Goal: Task Accomplishment & Management: Manage account settings

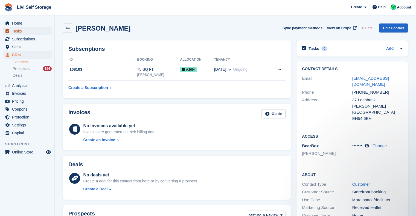
click at [17, 29] on span "Tasks" at bounding box center [28, 31] width 33 height 8
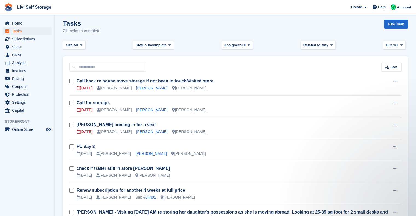
scroll to position [3, 0]
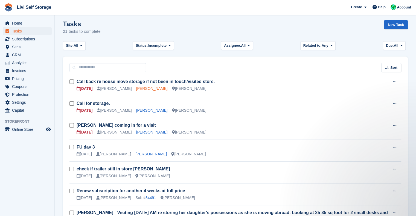
click at [149, 88] on link "Adele Anderson" at bounding box center [151, 88] width 31 height 4
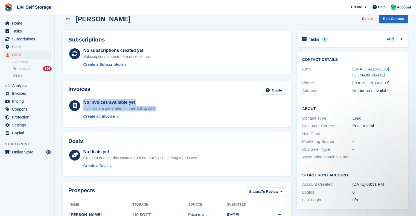
drag, startPoint x: 215, startPoint y: 87, endPoint x: 221, endPoint y: 124, distance: 37.9
click at [221, 124] on div "Invoices Guide No invoices available yet Invoices are generated on their billin…" at bounding box center [177, 104] width 228 height 47
click at [285, 22] on div "Adele Anderson Delete Edit Contact" at bounding box center [235, 18] width 345 height 9
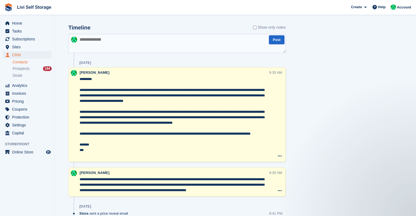
scroll to position [222, 0]
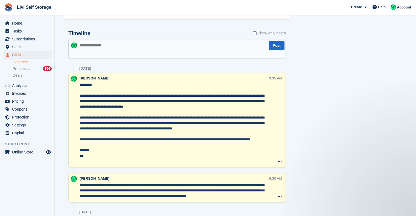
drag, startPoint x: 197, startPoint y: 101, endPoint x: 202, endPoint y: 108, distance: 8.5
click at [202, 108] on textarea "**********" at bounding box center [174, 123] width 189 height 82
click at [215, 129] on textarea "**********" at bounding box center [174, 123] width 189 height 82
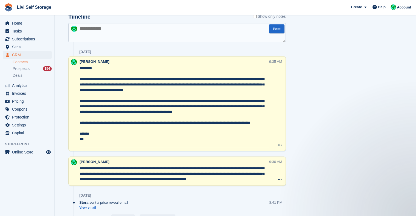
scroll to position [238, 0]
click at [350, 85] on div "Tasks 1 Add Call back re house move storage if not been in touch/visited store.…" at bounding box center [352, 23] width 117 height 449
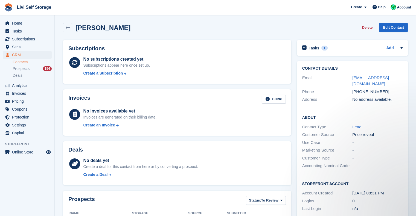
scroll to position [0, 0]
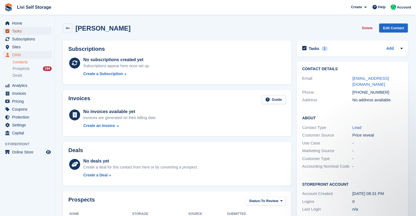
click at [18, 33] on span "Tasks" at bounding box center [28, 31] width 33 height 8
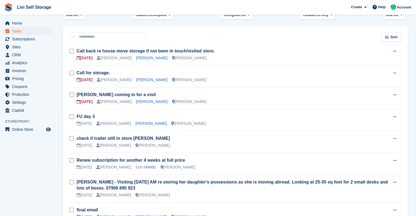
scroll to position [31, 0]
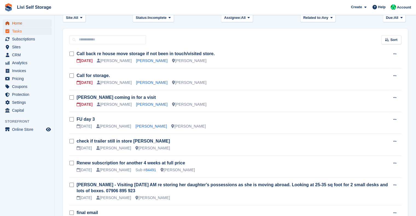
click at [15, 21] on span "Home" at bounding box center [28, 23] width 33 height 8
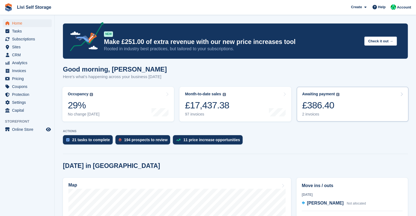
click at [314, 113] on div "2 invoices" at bounding box center [320, 114] width 37 height 5
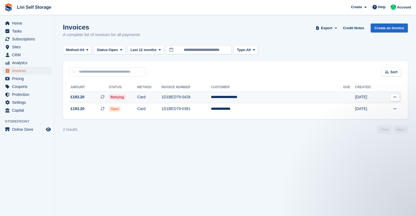
click at [266, 98] on td "**********" at bounding box center [277, 98] width 132 height 12
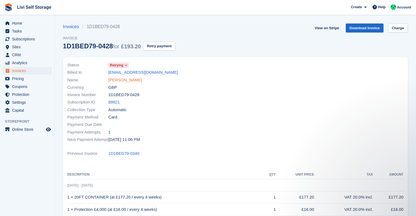
click at [117, 79] on link "Charlotte Middleton" at bounding box center [125, 80] width 34 height 6
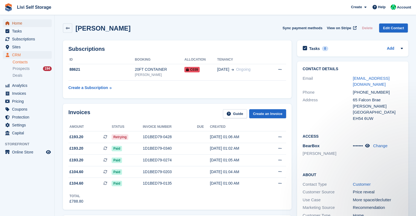
click at [15, 24] on span "Home" at bounding box center [28, 23] width 33 height 8
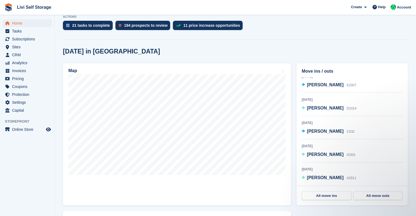
scroll to position [115, 0]
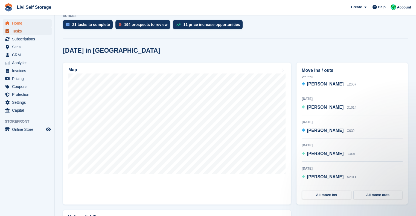
click at [20, 31] on span "Tasks" at bounding box center [28, 31] width 33 height 8
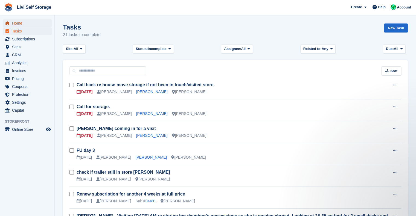
click at [16, 25] on span "Home" at bounding box center [28, 23] width 33 height 8
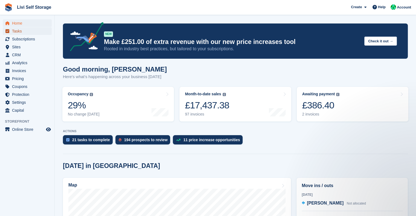
click at [21, 32] on span "Tasks" at bounding box center [28, 31] width 33 height 8
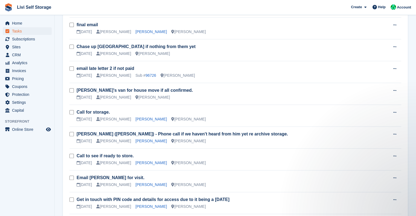
scroll to position [220, 0]
click at [142, 140] on link "[PERSON_NAME]" at bounding box center [150, 141] width 31 height 4
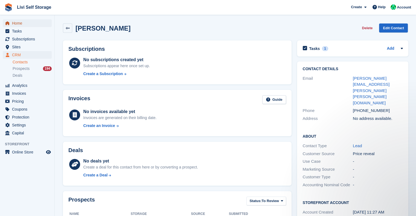
click at [22, 22] on span "Home" at bounding box center [28, 23] width 33 height 8
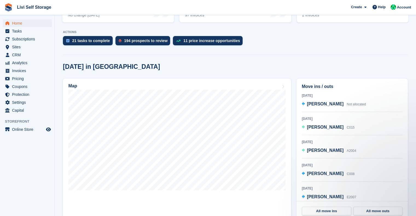
scroll to position [101, 0]
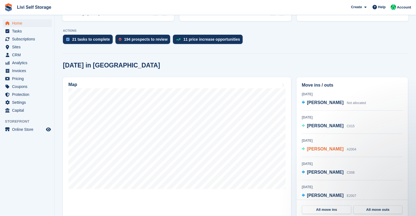
click at [323, 150] on span "[PERSON_NAME]" at bounding box center [325, 149] width 37 height 5
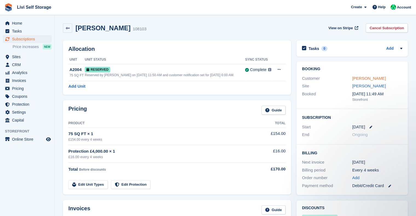
click at [359, 79] on link "[PERSON_NAME]" at bounding box center [369, 78] width 34 height 5
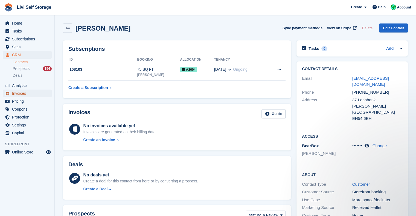
click at [19, 92] on span "Invoices" at bounding box center [28, 94] width 33 height 8
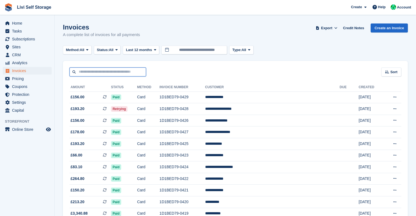
click at [110, 69] on input "text" at bounding box center [107, 72] width 77 height 9
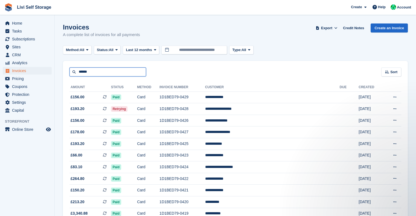
type input "******"
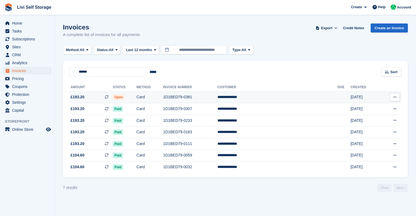
click at [270, 95] on td "**********" at bounding box center [277, 98] width 120 height 12
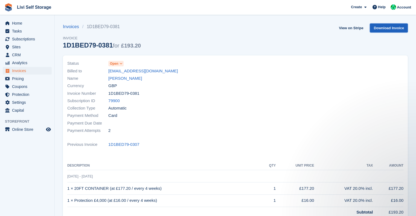
click at [386, 30] on link "Download Invoice" at bounding box center [389, 28] width 38 height 9
click at [301, 100] on div at bounding box center [320, 97] width 171 height 81
click at [256, 77] on div at bounding box center [320, 97] width 171 height 81
click at [126, 77] on link "[PERSON_NAME]" at bounding box center [125, 78] width 34 height 6
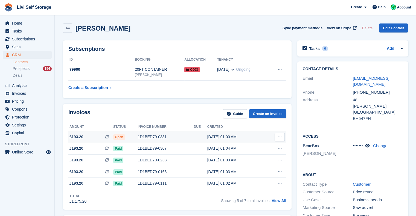
click at [279, 137] on icon at bounding box center [279, 137] width 3 height 4
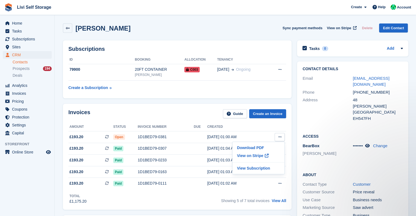
click at [194, 104] on div "Invoices Guide Create an Invoice Amount Status Invoice number Due Created £193.…" at bounding box center [177, 157] width 229 height 106
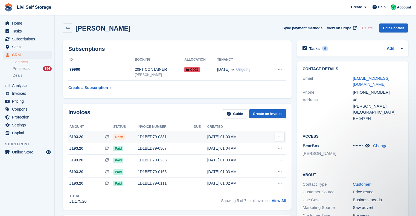
click at [183, 139] on div "1D1BED79-0381" at bounding box center [166, 137] width 56 height 6
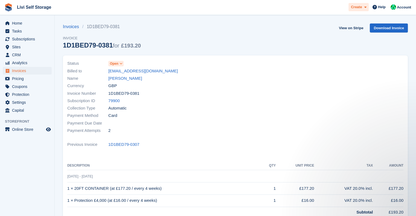
click at [361, 10] on span "Create" at bounding box center [356, 6] width 11 height 5
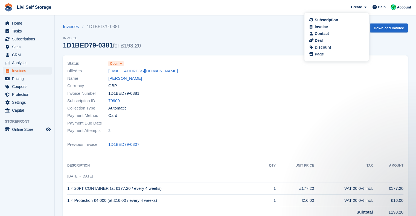
click at [282, 71] on div at bounding box center [320, 97] width 171 height 81
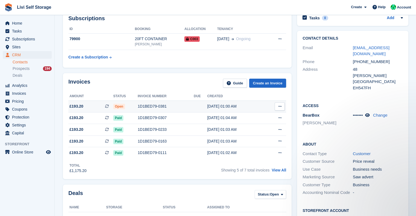
click at [279, 103] on button at bounding box center [279, 107] width 10 height 8
click at [251, 122] on p "View on Stripe" at bounding box center [259, 125] width 48 height 9
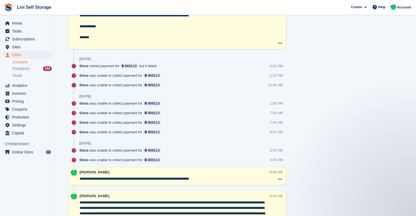
scroll to position [587, 0]
click at [128, 66] on div "869113" at bounding box center [131, 65] width 12 height 5
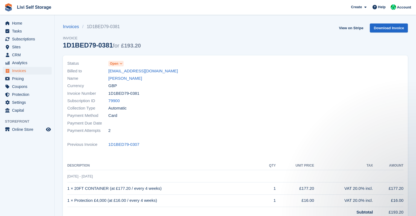
click at [121, 64] on icon at bounding box center [120, 63] width 3 height 3
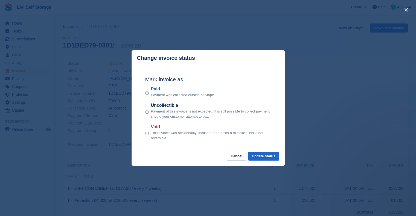
click at [289, 36] on div "close" at bounding box center [208, 108] width 416 height 216
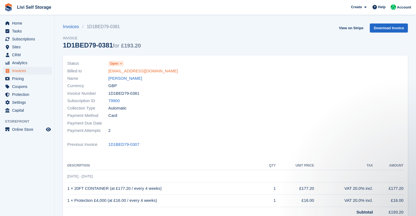
click at [142, 72] on link "stuartandrewsservices@gmail.com" at bounding box center [142, 71] width 69 height 6
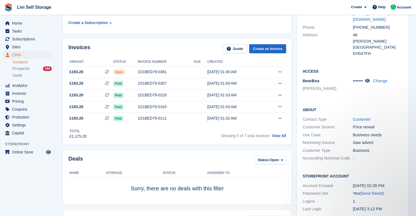
scroll to position [47, 0]
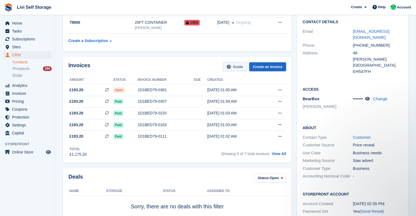
click at [233, 68] on link "Guide" at bounding box center [235, 66] width 24 height 9
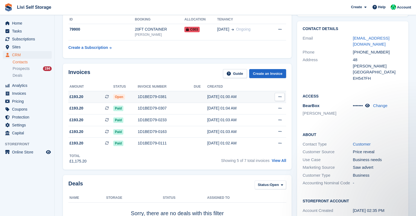
click at [160, 94] on div "1D1BED79-0381" at bounding box center [166, 97] width 56 height 6
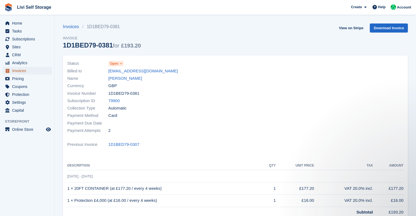
click at [19, 70] on span "Invoices" at bounding box center [28, 71] width 33 height 8
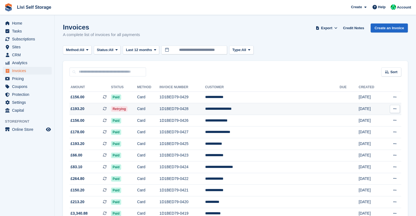
click at [205, 111] on td "1D1BED79-0428" at bounding box center [182, 109] width 46 height 12
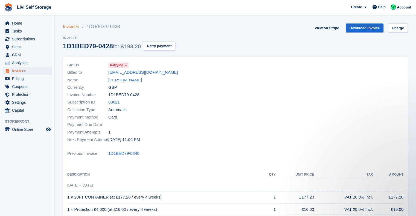
click at [68, 26] on link "Invoices" at bounding box center [72, 27] width 19 height 7
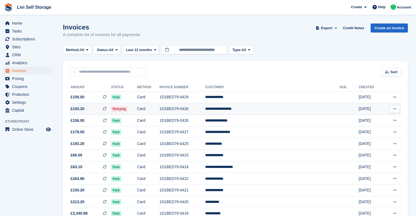
click at [390, 108] on button at bounding box center [395, 109] width 10 height 8
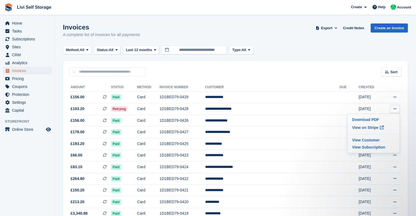
click at [301, 65] on div "Sort Sort by Date created Created (oldest first) Created (newest first)" at bounding box center [235, 69] width 345 height 16
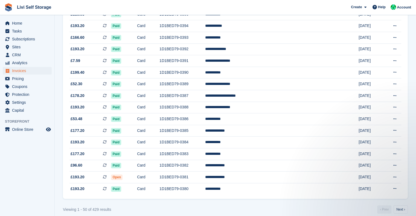
scroll to position [481, 0]
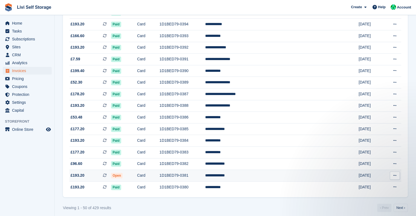
click at [393, 179] on button at bounding box center [395, 176] width 10 height 8
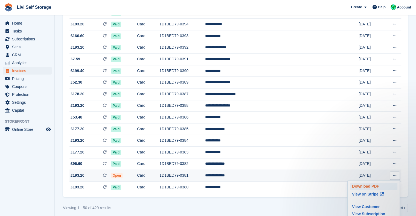
click at [365, 190] on p "Download PDF" at bounding box center [374, 186] width 48 height 7
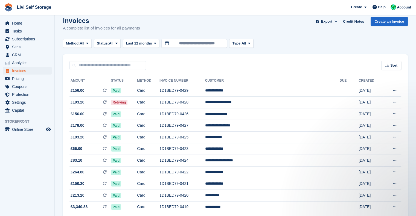
scroll to position [0, 0]
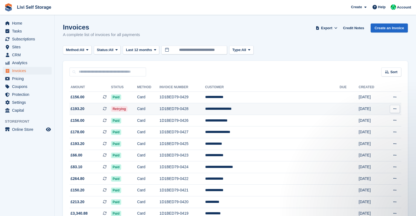
click at [248, 110] on td "**********" at bounding box center [272, 109] width 135 height 12
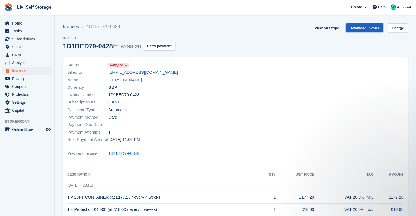
click at [366, 28] on link "Download Invoice" at bounding box center [365, 28] width 38 height 9
click at [21, 70] on span "Invoices" at bounding box center [28, 71] width 33 height 8
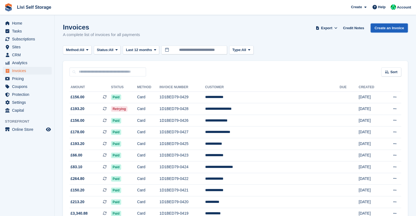
click at [385, 30] on link "Create an Invoice" at bounding box center [388, 28] width 37 height 9
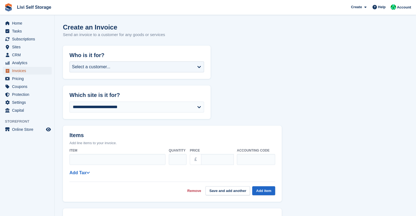
click at [16, 70] on span "Invoices" at bounding box center [28, 71] width 33 height 8
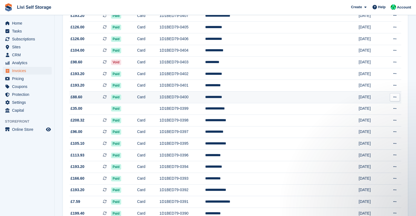
scroll to position [487, 0]
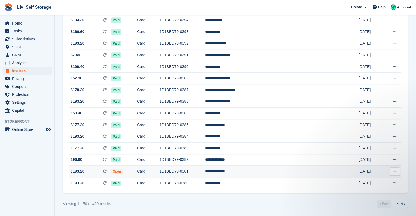
click at [244, 174] on td "**********" at bounding box center [272, 172] width 135 height 12
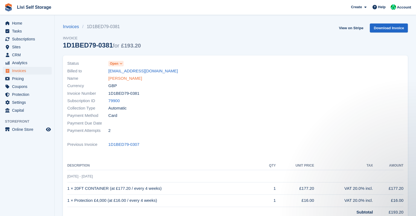
click at [129, 79] on link "[PERSON_NAME]" at bounding box center [125, 78] width 34 height 6
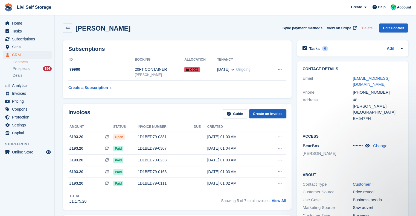
click at [270, 112] on link "Create an Invoice" at bounding box center [267, 113] width 37 height 9
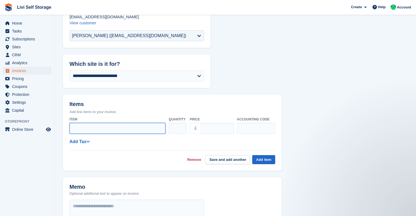
click at [94, 129] on input "Item" at bounding box center [117, 128] width 96 height 11
type input "*"
type input "**********"
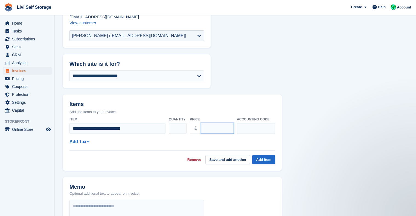
click at [211, 129] on input "****" at bounding box center [217, 128] width 33 height 11
type input "******"
click at [89, 142] on icon at bounding box center [88, 141] width 4 height 4
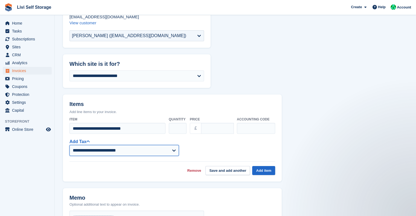
click at [83, 152] on select "**********" at bounding box center [123, 150] width 109 height 11
select select "****"
click at [69, 145] on select "**********" at bounding box center [123, 150] width 109 height 11
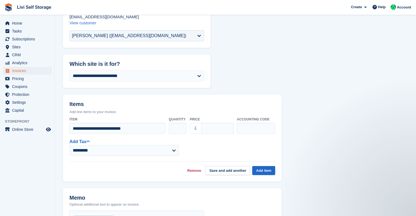
click at [231, 149] on div "**********" at bounding box center [172, 147] width 206 height 18
click at [262, 170] on button "Add item" at bounding box center [263, 170] width 23 height 9
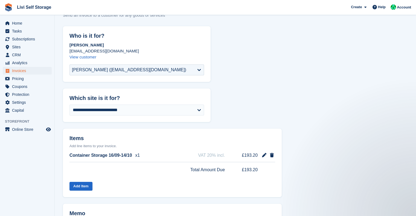
scroll to position [20, 0]
click at [113, 113] on select "**********" at bounding box center [136, 109] width 135 height 11
select select "****"
click at [278, 93] on form "**********" at bounding box center [235, 202] width 345 height 352
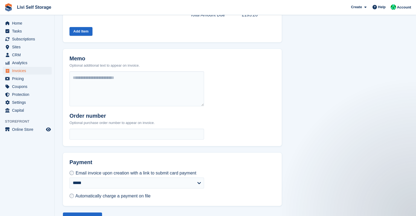
scroll to position [190, 0]
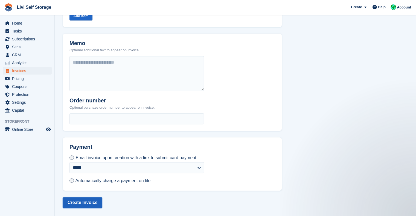
click at [81, 204] on button "Create Invoice" at bounding box center [82, 202] width 39 height 11
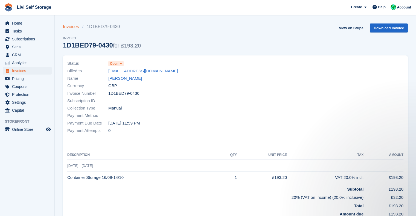
click at [70, 28] on link "Invoices" at bounding box center [72, 27] width 19 height 7
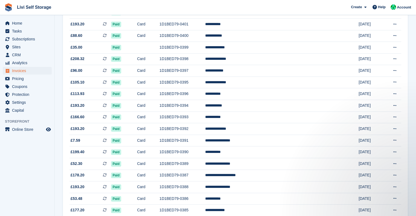
scroll to position [487, 0]
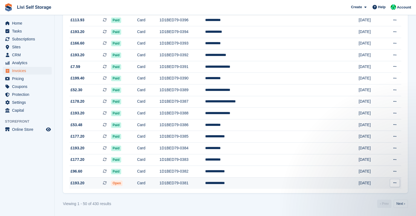
click at [253, 184] on td "**********" at bounding box center [272, 182] width 135 height 11
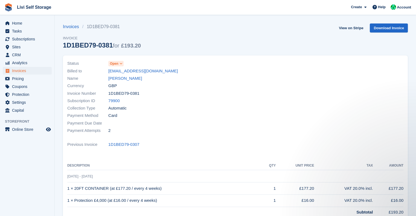
click at [119, 63] on icon at bounding box center [120, 63] width 3 height 3
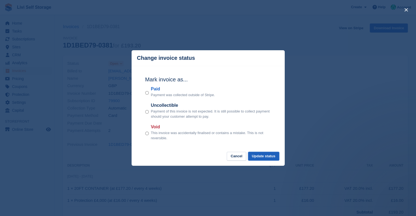
click at [266, 157] on button "Update status" at bounding box center [263, 156] width 31 height 9
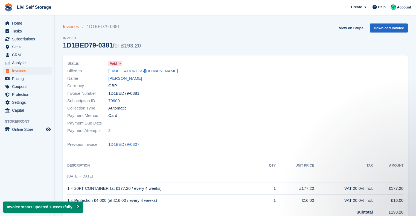
click at [70, 25] on link "Invoices" at bounding box center [72, 27] width 19 height 7
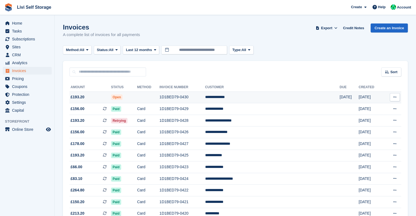
click at [258, 100] on td "**********" at bounding box center [272, 98] width 135 height 12
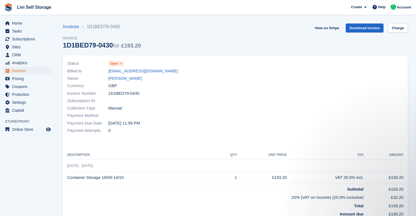
scroll to position [74, 0]
click at [128, 78] on link "[PERSON_NAME]" at bounding box center [125, 78] width 34 height 6
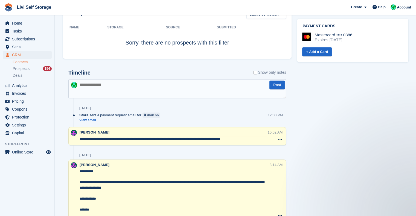
scroll to position [271, 0]
click at [85, 119] on link "View email" at bounding box center [120, 120] width 83 height 5
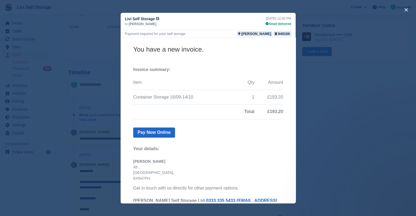
scroll to position [52, 0]
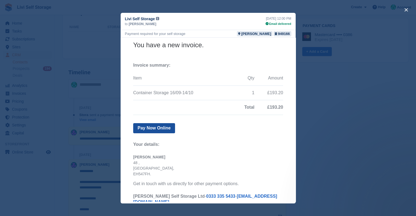
click at [149, 131] on link "Pay Now Online" at bounding box center [154, 128] width 42 height 10
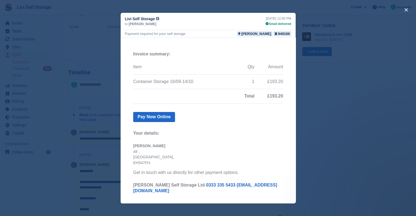
scroll to position [103, 0]
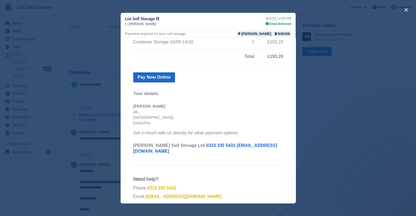
click at [317, 100] on div "close" at bounding box center [208, 108] width 416 height 216
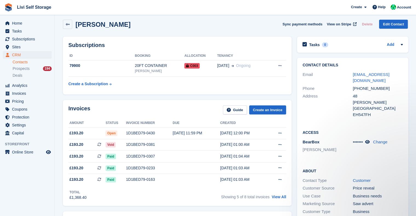
scroll to position [3, 0]
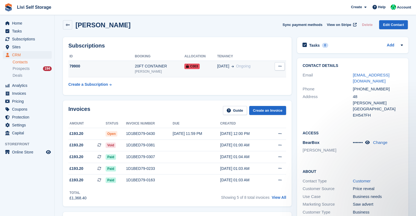
click at [188, 68] on span "C003" at bounding box center [191, 66] width 15 height 5
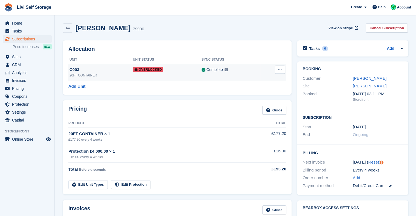
click at [278, 71] on icon at bounding box center [279, 70] width 3 height 4
click at [249, 45] on div "Allocation Unit Unit Status Sync Status C003 20FT CONTAINER Overlocked Complete…" at bounding box center [177, 67] width 229 height 54
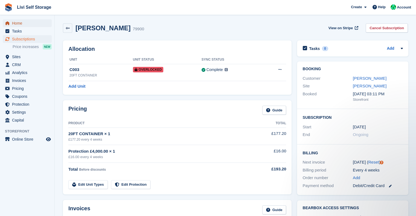
click at [15, 24] on span "Home" at bounding box center [28, 23] width 33 height 8
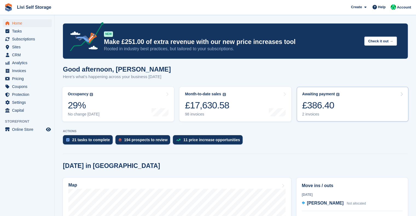
click at [319, 105] on div "£386.40" at bounding box center [320, 105] width 37 height 11
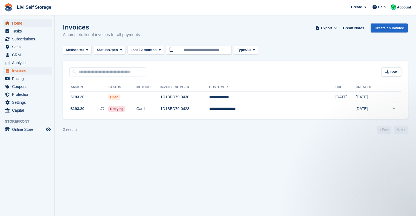
click at [16, 22] on span "Home" at bounding box center [28, 23] width 33 height 8
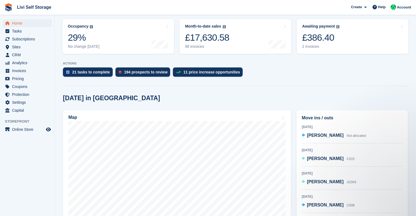
scroll to position [68, 0]
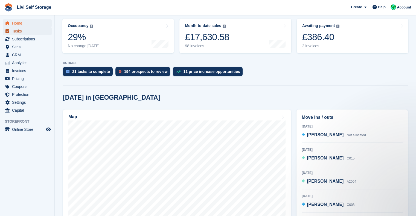
click at [14, 31] on span "Tasks" at bounding box center [28, 31] width 33 height 8
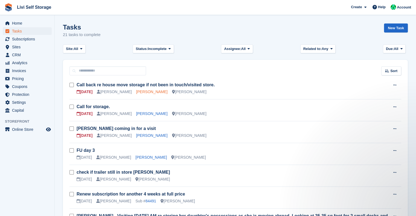
click at [151, 91] on link "[PERSON_NAME]" at bounding box center [151, 92] width 31 height 4
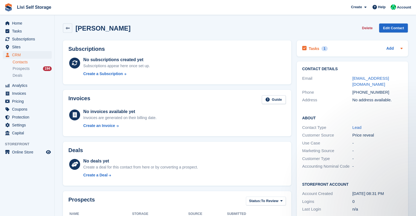
click at [323, 51] on div "Tasks 1" at bounding box center [314, 48] width 25 height 7
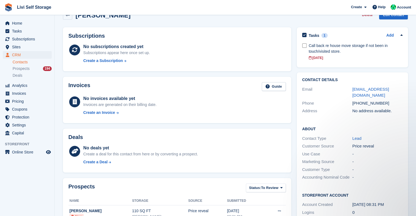
scroll to position [10, 0]
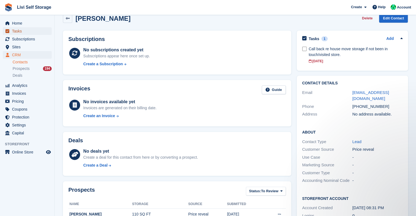
click at [19, 30] on span "Tasks" at bounding box center [28, 31] width 33 height 8
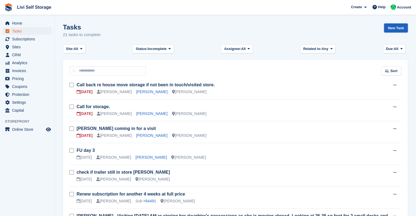
click at [391, 32] on link "New Task" at bounding box center [396, 28] width 24 height 9
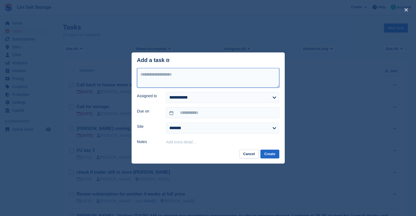
click at [204, 80] on textarea at bounding box center [208, 78] width 142 height 20
paste textarea "**********"
type textarea "**********"
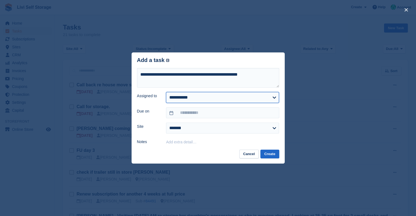
click at [194, 96] on select "**********" at bounding box center [222, 97] width 113 height 11
select select "****"
click at [166, 92] on select "**********" at bounding box center [222, 97] width 113 height 11
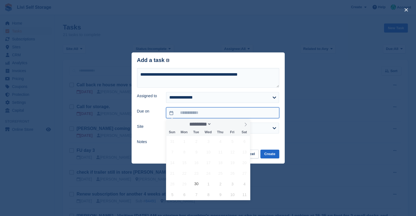
click at [185, 117] on input "text" at bounding box center [222, 112] width 113 height 11
click at [197, 184] on span "30" at bounding box center [196, 184] width 11 height 11
type input "**********"
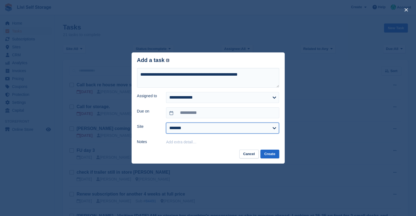
click at [178, 128] on select "**********" at bounding box center [222, 128] width 113 height 11
select select "****"
click at [166, 123] on select "**********" at bounding box center [222, 128] width 113 height 11
click at [269, 154] on button "Create" at bounding box center [269, 154] width 19 height 9
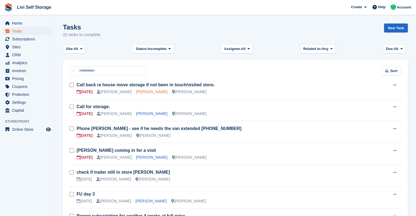
click at [144, 93] on link "[PERSON_NAME]" at bounding box center [151, 92] width 31 height 4
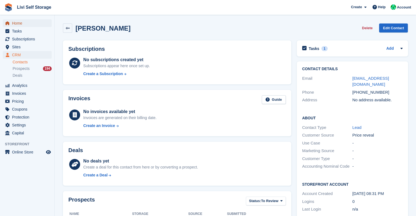
click at [19, 25] on span "Home" at bounding box center [28, 23] width 33 height 8
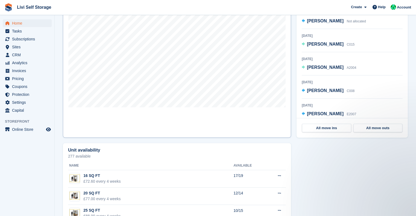
scroll to position [183, 0]
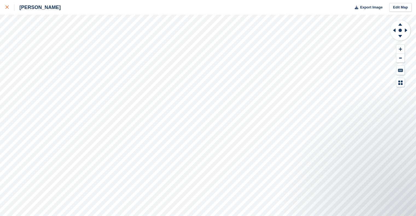
click at [10, 8] on div at bounding box center [9, 7] width 9 height 7
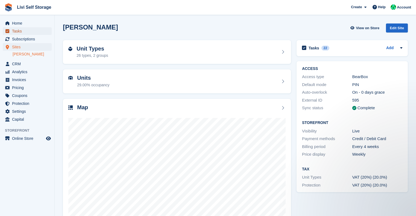
click at [14, 31] on span "Tasks" at bounding box center [28, 31] width 33 height 8
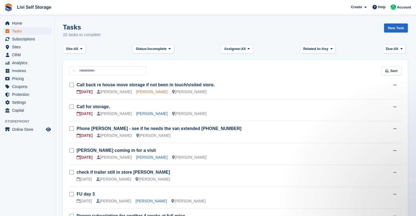
click at [148, 93] on link "[PERSON_NAME]" at bounding box center [151, 92] width 31 height 4
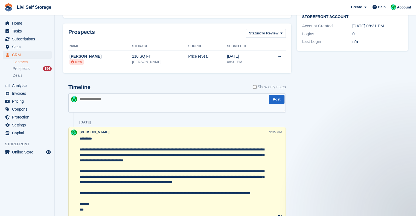
scroll to position [168, 0]
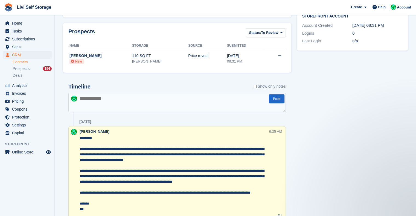
click at [102, 101] on textarea at bounding box center [176, 102] width 217 height 19
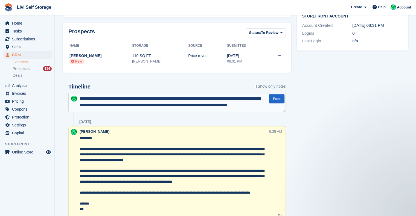
scroll to position [3, 0]
type textarea "**********"
click at [273, 98] on button "Post" at bounding box center [276, 98] width 15 height 9
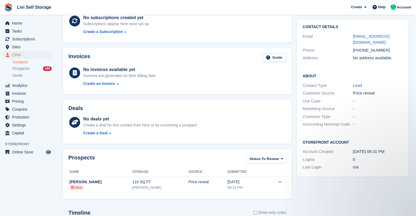
scroll to position [1, 0]
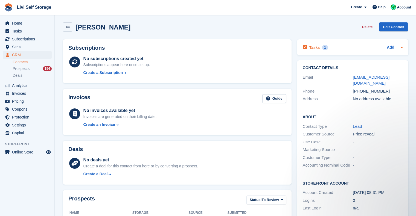
click at [313, 48] on h2 "Tasks" at bounding box center [314, 47] width 11 height 5
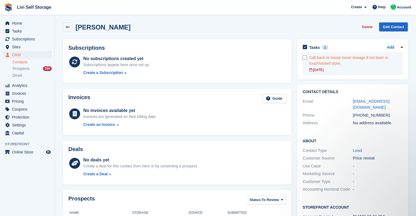
click at [352, 59] on div "Call back re house move storage if not been in touch/visited store." at bounding box center [356, 60] width 94 height 11
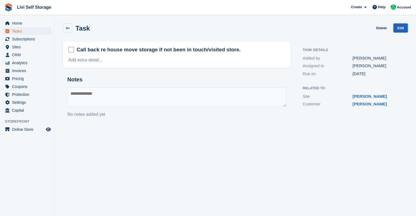
click at [400, 28] on link "Edit" at bounding box center [400, 28] width 14 height 9
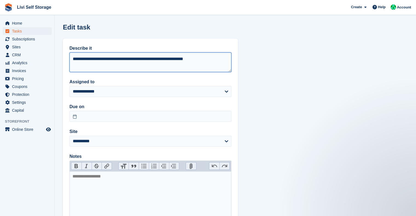
click at [207, 59] on textarea "**********" at bounding box center [150, 62] width 162 height 20
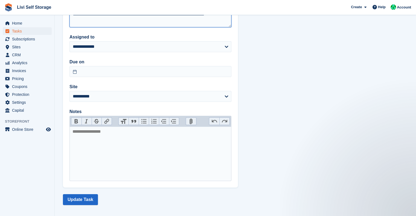
scroll to position [48, 0]
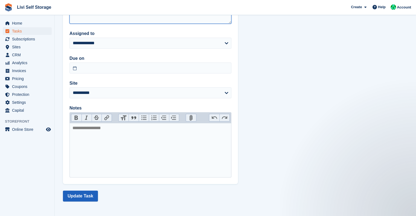
type textarea "**********"
click at [84, 201] on button "Update Task" at bounding box center [80, 196] width 35 height 11
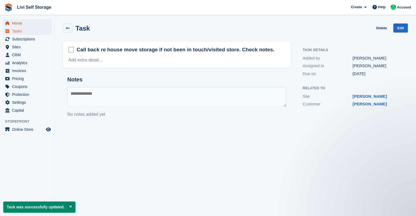
click at [18, 26] on span "Home" at bounding box center [28, 23] width 33 height 8
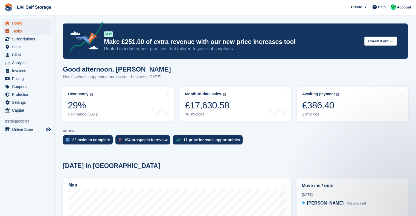
click at [14, 33] on span "Tasks" at bounding box center [28, 31] width 33 height 8
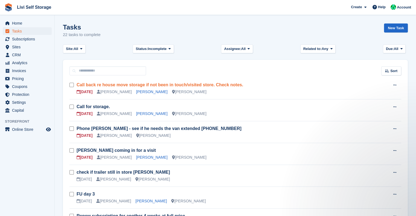
click at [184, 83] on link "Call back re house move storage if not been in touch/visited store. Check notes." at bounding box center [160, 85] width 166 height 5
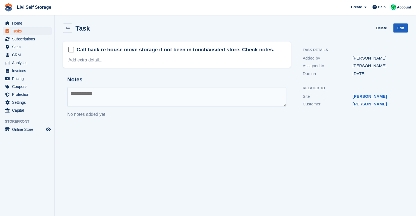
click at [399, 27] on link "Edit" at bounding box center [400, 28] width 14 height 9
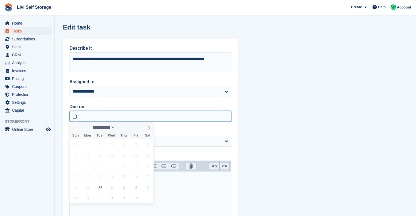
click at [82, 114] on input "text" at bounding box center [150, 116] width 162 height 11
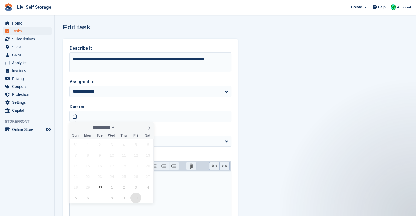
click at [134, 197] on span "10" at bounding box center [135, 198] width 11 height 11
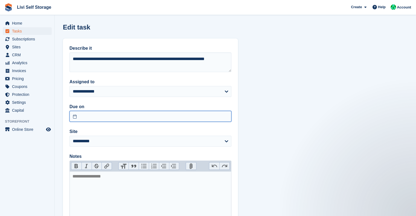
type input "**********"
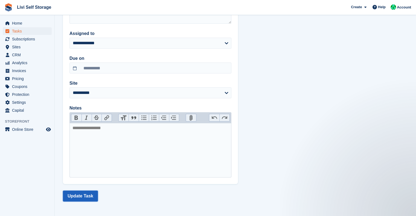
click at [82, 199] on button "Update Task" at bounding box center [80, 196] width 35 height 11
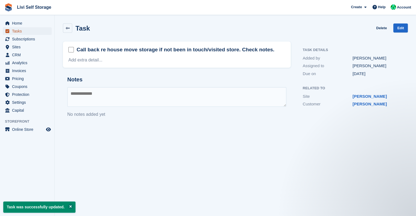
click at [17, 31] on span "Tasks" at bounding box center [28, 31] width 33 height 8
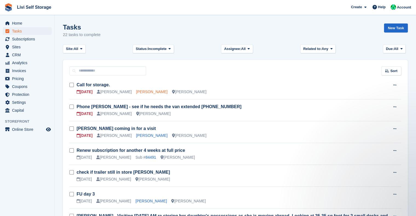
click at [138, 93] on link "[PERSON_NAME]" at bounding box center [151, 92] width 31 height 4
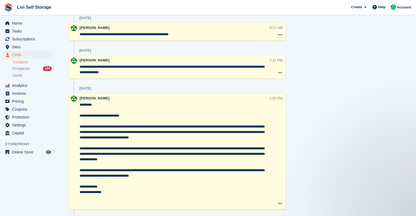
scroll to position [274, 0]
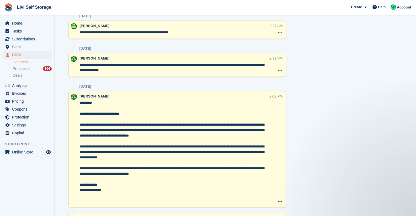
click at [353, 168] on div "Tasks 1 Add Call for storage. [DATE] Contact Details Email [EMAIL_ADDRESS][DOMA…" at bounding box center [352, 102] width 117 height 677
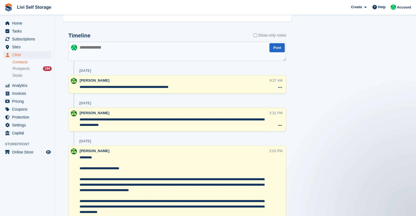
scroll to position [221, 0]
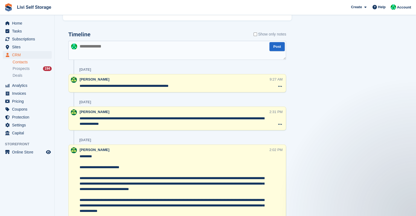
click at [355, 163] on div "Tasks 1 Add Call for storage. [DATE] Contact Details Email [EMAIL_ADDRESS][DOMA…" at bounding box center [352, 155] width 117 height 677
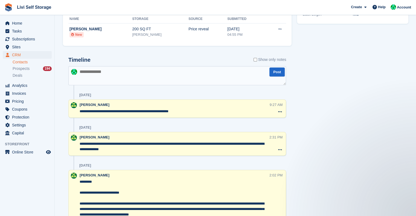
scroll to position [195, 0]
click at [17, 33] on span "Tasks" at bounding box center [28, 31] width 33 height 8
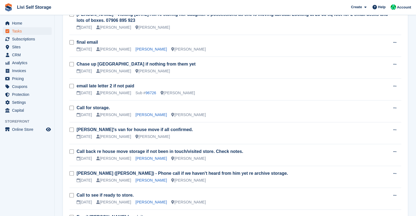
scroll to position [203, 0]
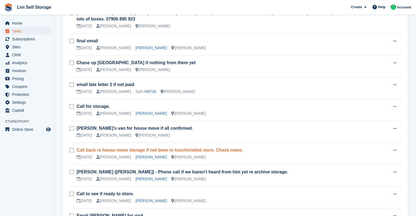
click at [185, 151] on link "Call back re house move storage if not been in touch/visited store. Check notes." at bounding box center [160, 150] width 166 height 5
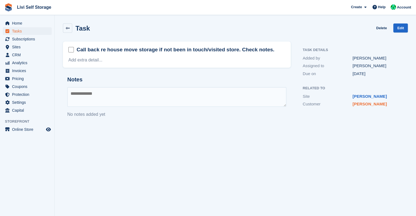
click at [357, 104] on link "[PERSON_NAME]" at bounding box center [369, 104] width 34 height 5
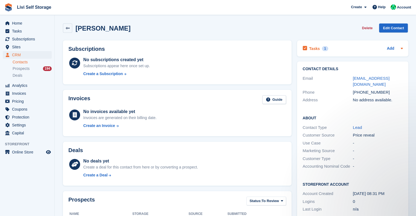
click at [365, 48] on div "Tasks 1 Add" at bounding box center [352, 48] width 100 height 7
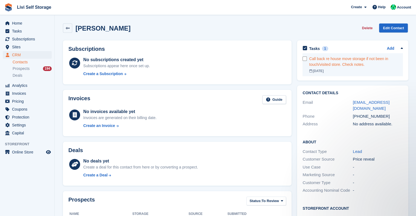
click at [339, 68] on link "Call back re house move storage if not been in touch/visited store. Check notes…" at bounding box center [356, 64] width 94 height 23
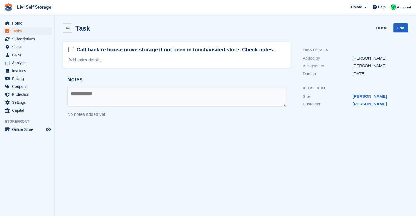
click at [405, 28] on link "Edit" at bounding box center [400, 28] width 14 height 9
select select "*"
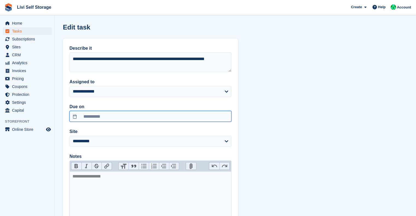
click at [104, 118] on input "**********" at bounding box center [150, 116] width 162 height 11
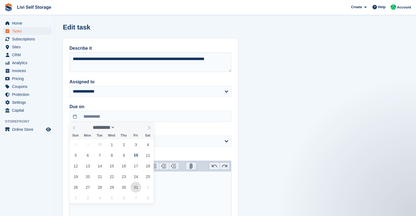
click at [136, 186] on span "31" at bounding box center [135, 187] width 11 height 11
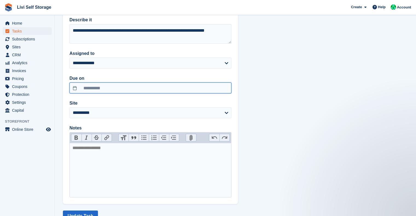
scroll to position [48, 0]
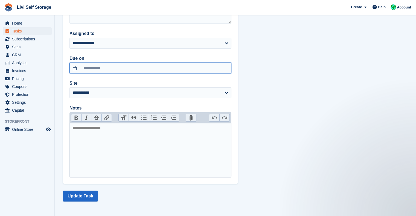
click at [124, 69] on input "**********" at bounding box center [150, 68] width 162 height 11
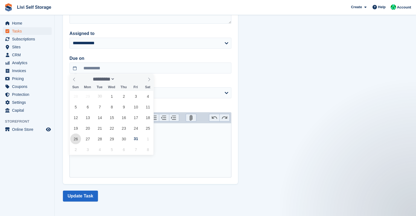
click at [79, 140] on span "26" at bounding box center [75, 139] width 11 height 11
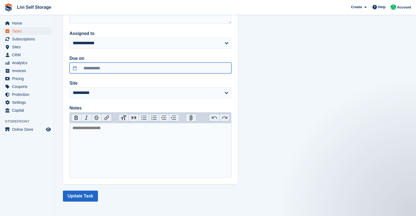
click at [101, 69] on input "**********" at bounding box center [150, 68] width 162 height 11
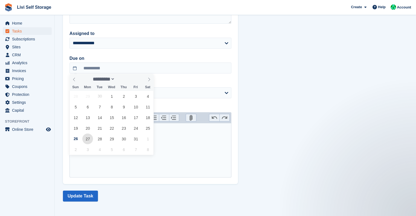
click at [91, 135] on span "27" at bounding box center [87, 139] width 11 height 11
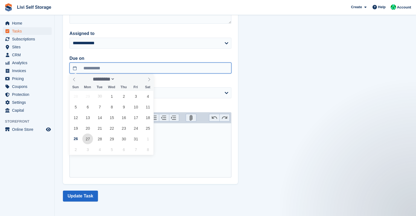
type input "**********"
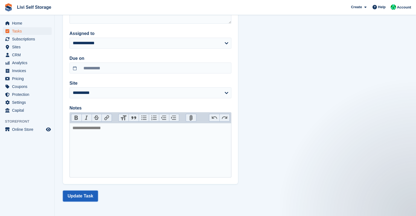
click at [83, 199] on button "Update Task" at bounding box center [80, 196] width 35 height 11
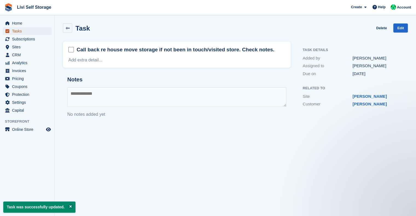
click at [18, 33] on span "Tasks" at bounding box center [28, 31] width 33 height 8
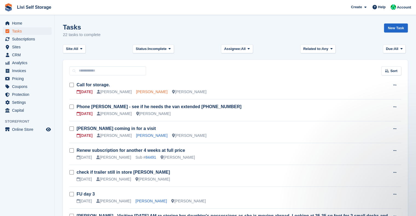
click at [140, 90] on link "Alasdair Jack" at bounding box center [151, 92] width 31 height 4
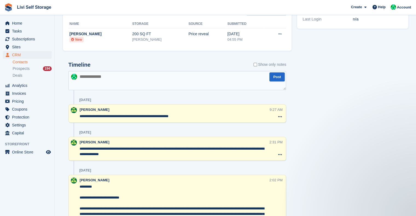
scroll to position [192, 0]
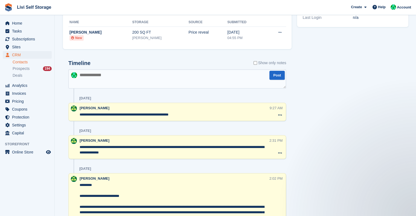
click at [302, 151] on div "Tasks 1 Add Call for storage. 30 Sep Contact Details Email alasdair.jack@gmail.…" at bounding box center [352, 184] width 117 height 677
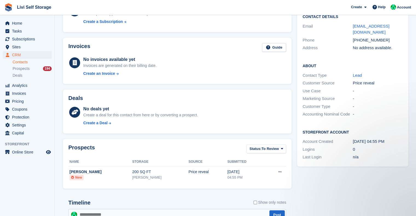
scroll to position [0, 0]
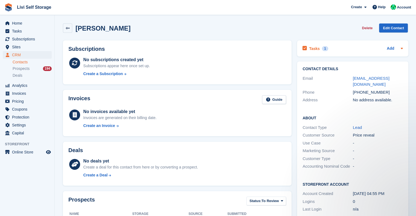
click at [353, 49] on div "Tasks 1 Add" at bounding box center [352, 48] width 100 height 7
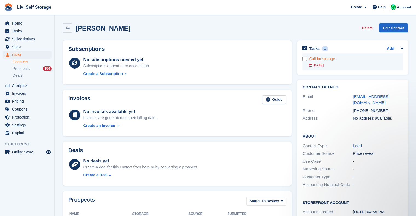
click at [331, 59] on div "Call for storage." at bounding box center [356, 59] width 94 height 6
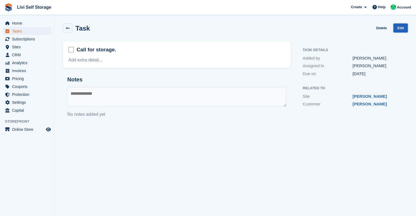
click at [402, 30] on link "Edit" at bounding box center [400, 28] width 14 height 9
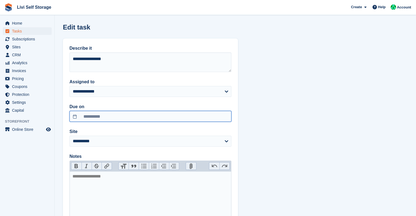
click at [120, 117] on input "**********" at bounding box center [150, 116] width 162 height 11
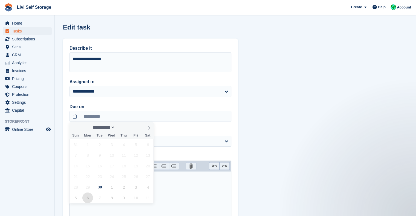
click at [86, 198] on span "6" at bounding box center [87, 198] width 11 height 11
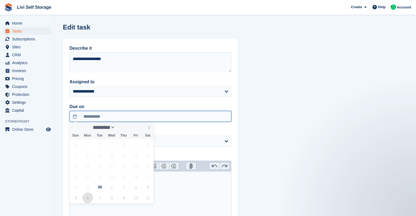
type input "**********"
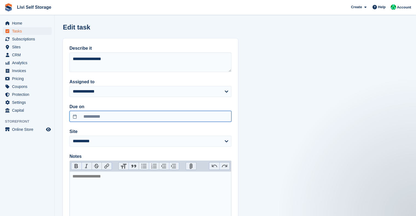
scroll to position [48, 0]
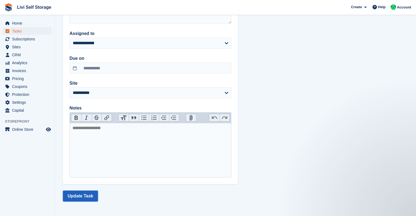
click at [84, 192] on button "Update Task" at bounding box center [80, 196] width 35 height 11
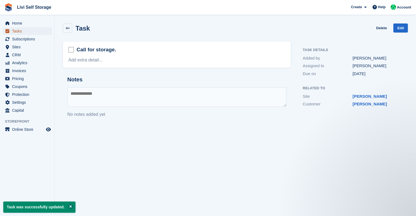
click at [16, 31] on span "Tasks" at bounding box center [28, 31] width 33 height 8
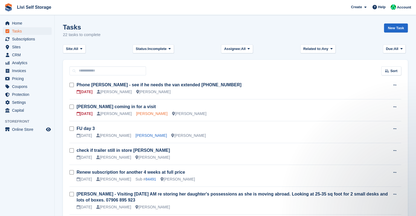
click at [147, 113] on link "Dave Taylor" at bounding box center [151, 114] width 31 height 4
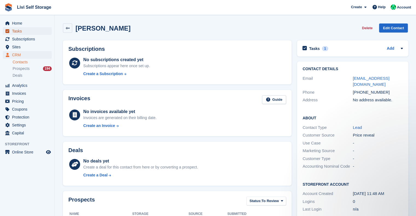
click at [17, 30] on span "Tasks" at bounding box center [28, 31] width 33 height 8
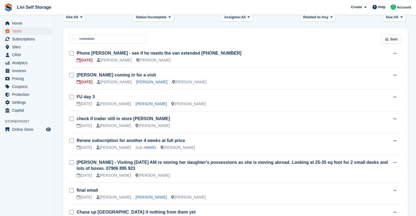
scroll to position [32, 0]
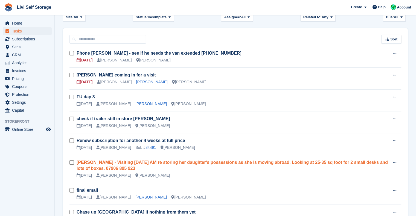
click at [186, 163] on link "Karen Holt - Visiting Wednesday AM re storing her daughter's possessions as she…" at bounding box center [232, 165] width 311 height 11
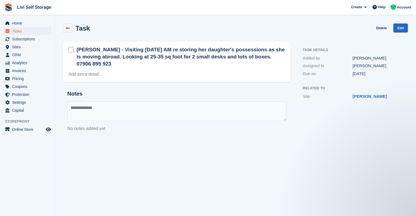
click at [69, 28] on icon at bounding box center [68, 28] width 4 height 4
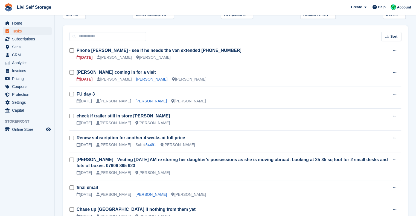
scroll to position [37, 0]
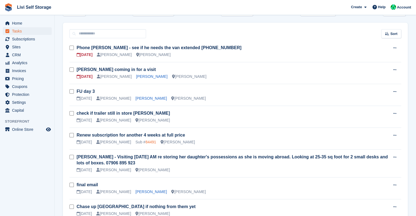
click at [145, 142] on link "84491" at bounding box center [150, 142] width 11 height 4
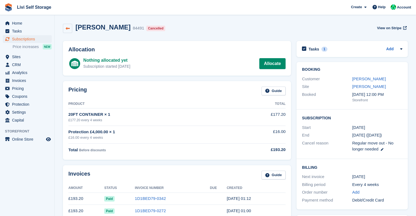
click at [67, 24] on link at bounding box center [67, 28] width 9 height 9
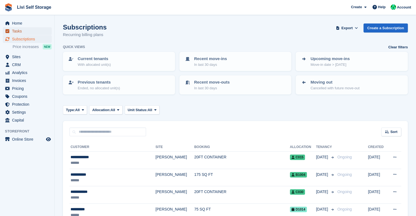
click at [15, 30] on span "Tasks" at bounding box center [28, 31] width 33 height 8
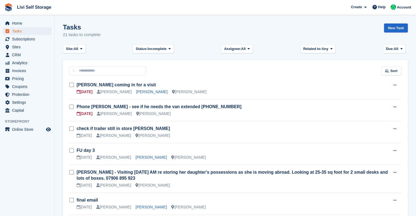
scroll to position [10, 0]
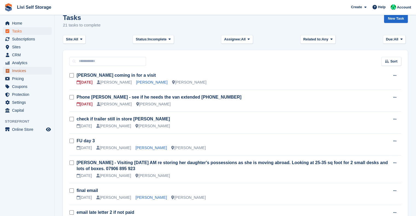
click at [18, 70] on span "Invoices" at bounding box center [28, 71] width 33 height 8
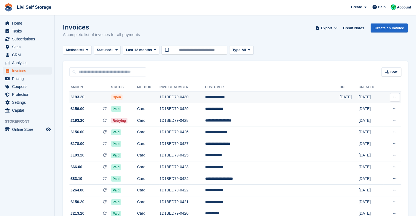
click at [247, 97] on td "**********" at bounding box center [272, 98] width 135 height 12
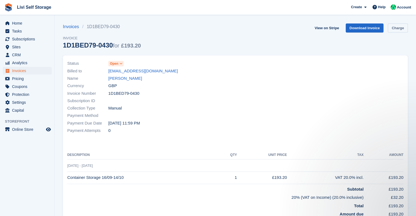
click at [398, 28] on link "Charge" at bounding box center [398, 28] width 20 height 9
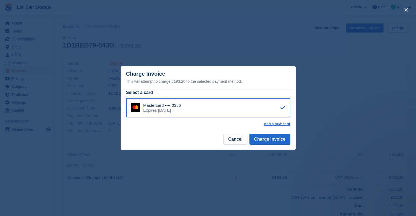
click at [235, 146] on footer "Cancel Charge Invoice" at bounding box center [208, 141] width 175 height 17
click at [234, 143] on button "Cancel" at bounding box center [235, 139] width 24 height 11
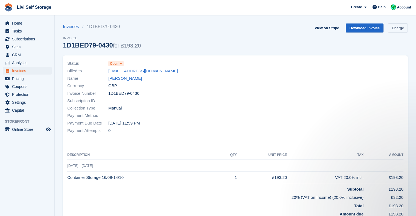
click at [401, 29] on link "Charge" at bounding box center [398, 28] width 20 height 9
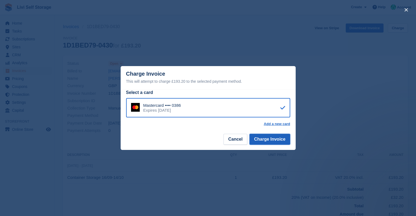
click at [268, 140] on button "Charge Invoice" at bounding box center [269, 139] width 41 height 11
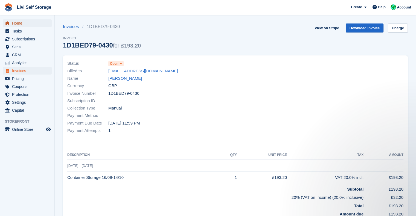
click at [20, 24] on span "Home" at bounding box center [28, 23] width 33 height 8
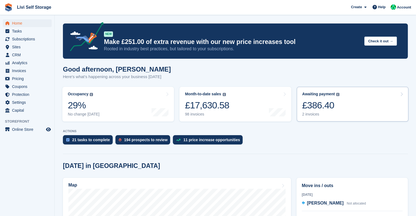
click at [315, 109] on div "£386.40" at bounding box center [320, 105] width 37 height 11
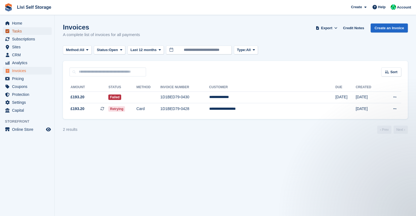
click at [18, 31] on span "Tasks" at bounding box center [28, 31] width 33 height 8
